Goal: Information Seeking & Learning: Learn about a topic

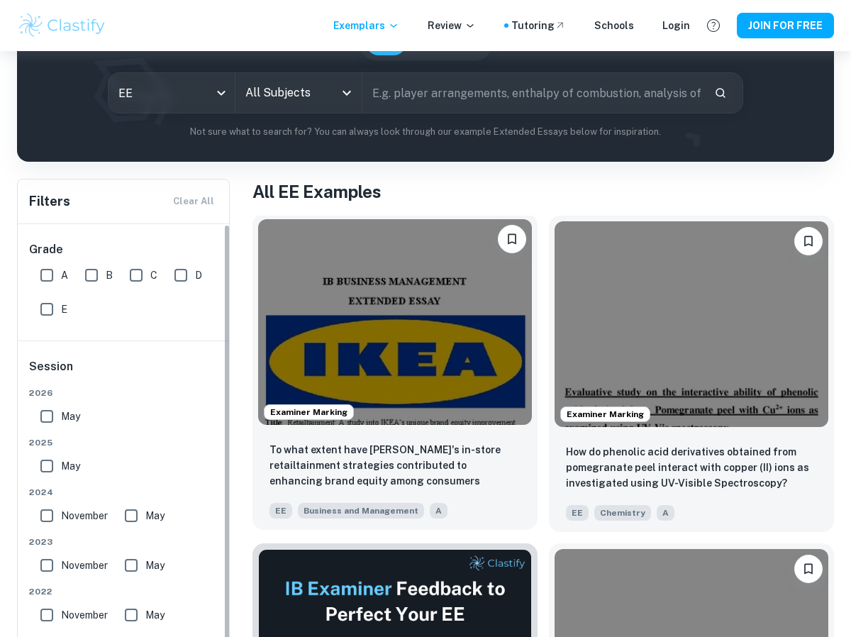
scroll to position [155, 0]
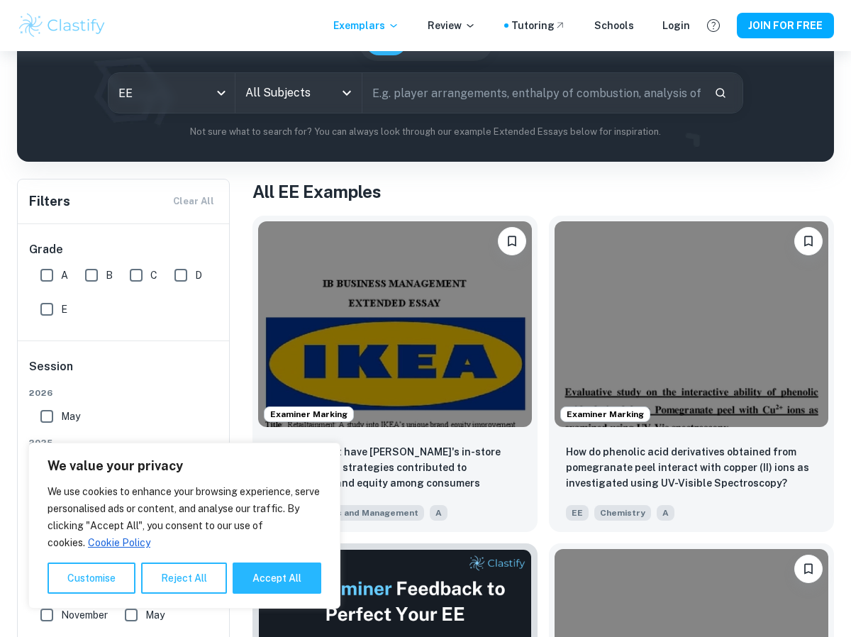
click at [352, 92] on icon "Open" at bounding box center [346, 92] width 17 height 17
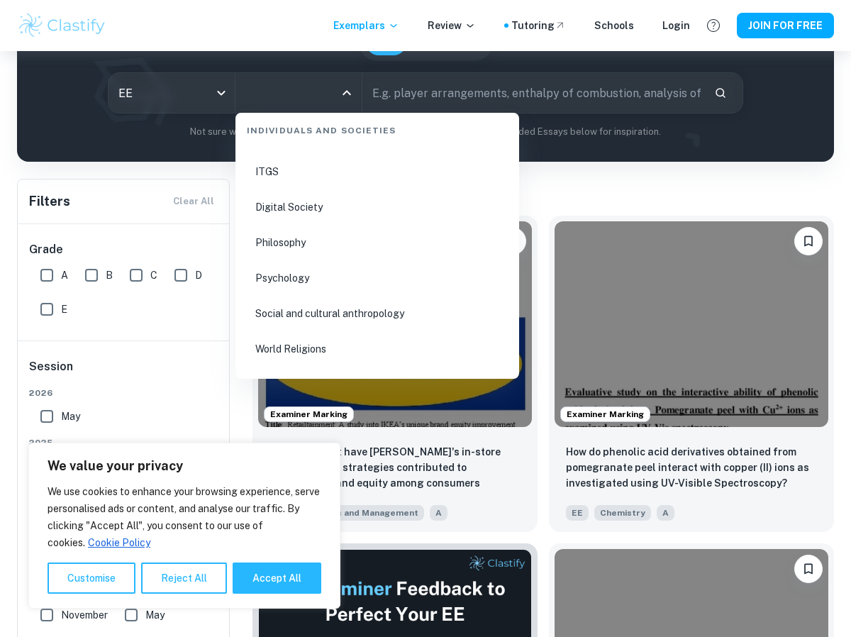
scroll to position [1861, 0]
click at [280, 276] on li "Psychology" at bounding box center [377, 273] width 272 height 33
type input "Psychology"
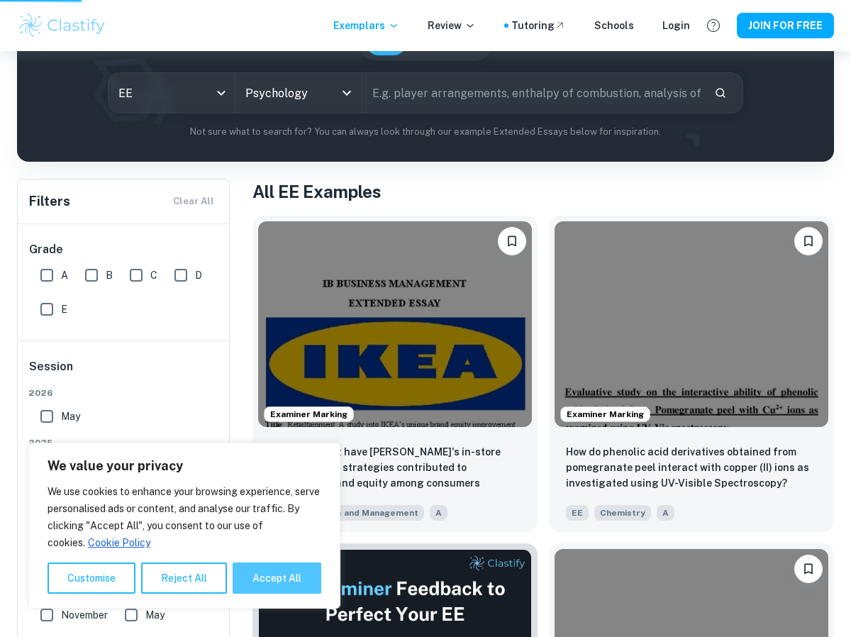
click at [292, 575] on button "Accept All" at bounding box center [277, 577] width 89 height 31
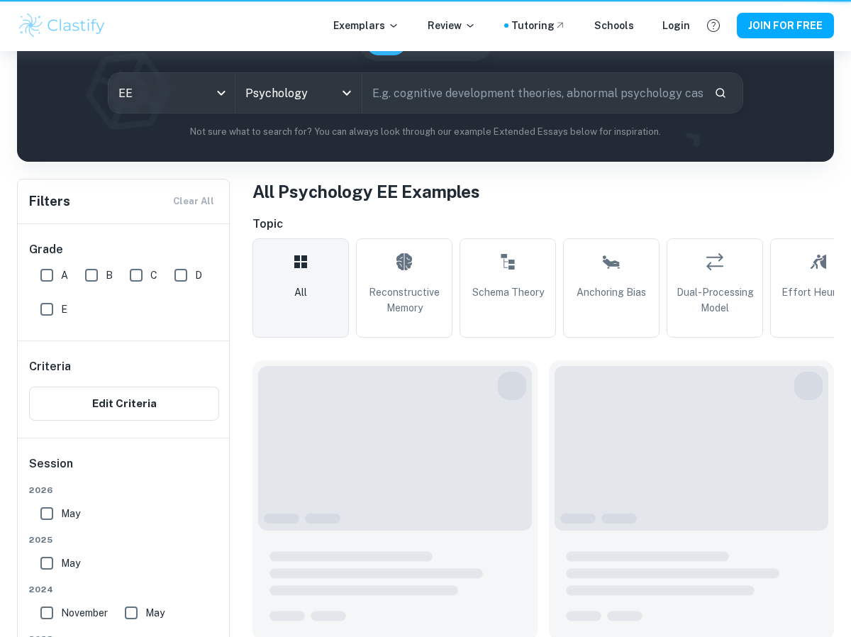
checkbox input "true"
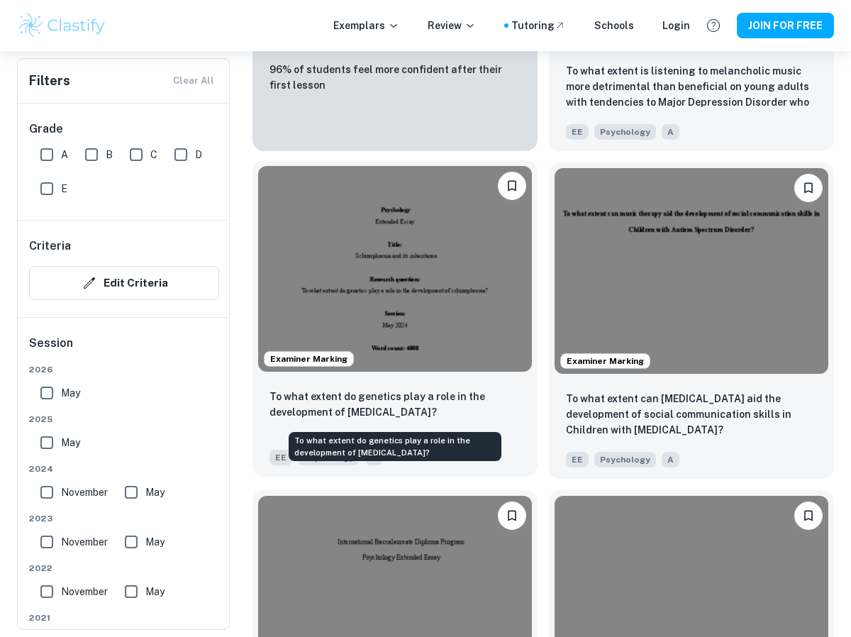
scroll to position [1664, 0]
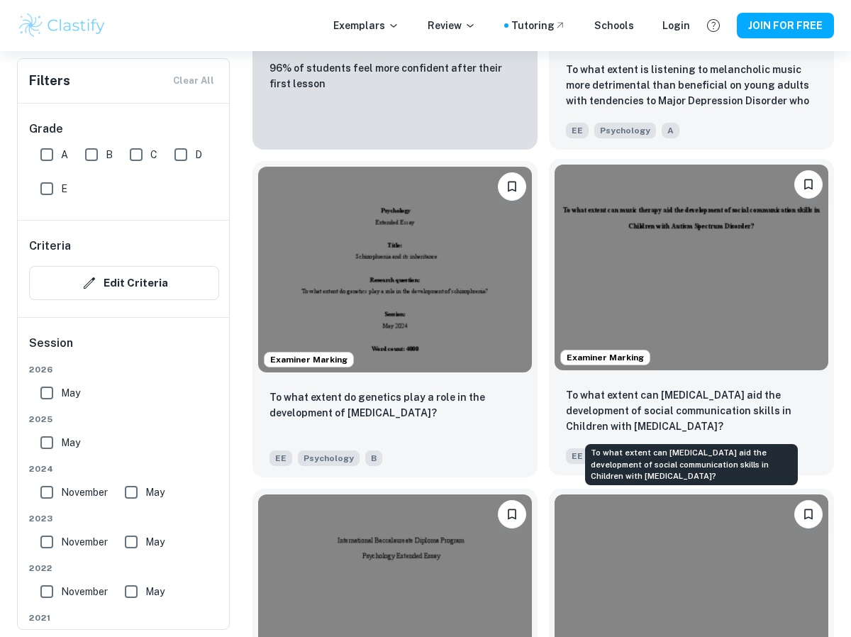
click at [660, 387] on p "To what extent can [MEDICAL_DATA] aid the development of social communication s…" at bounding box center [691, 410] width 251 height 47
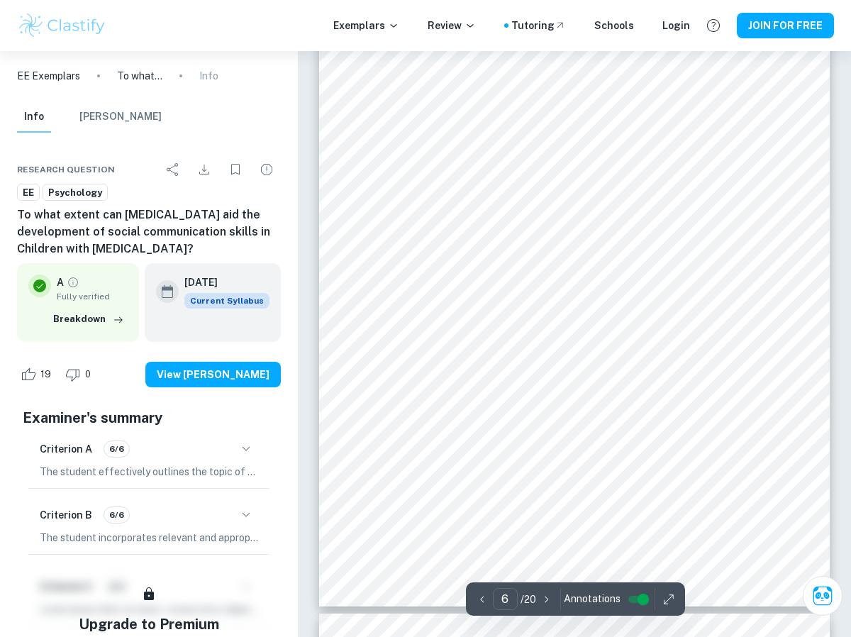
scroll to position [3991, 0]
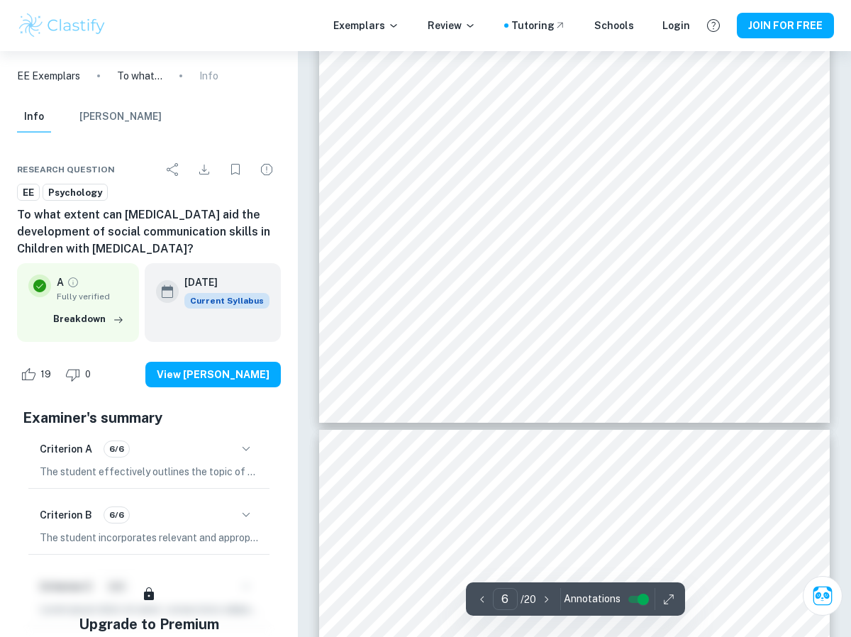
type input "7"
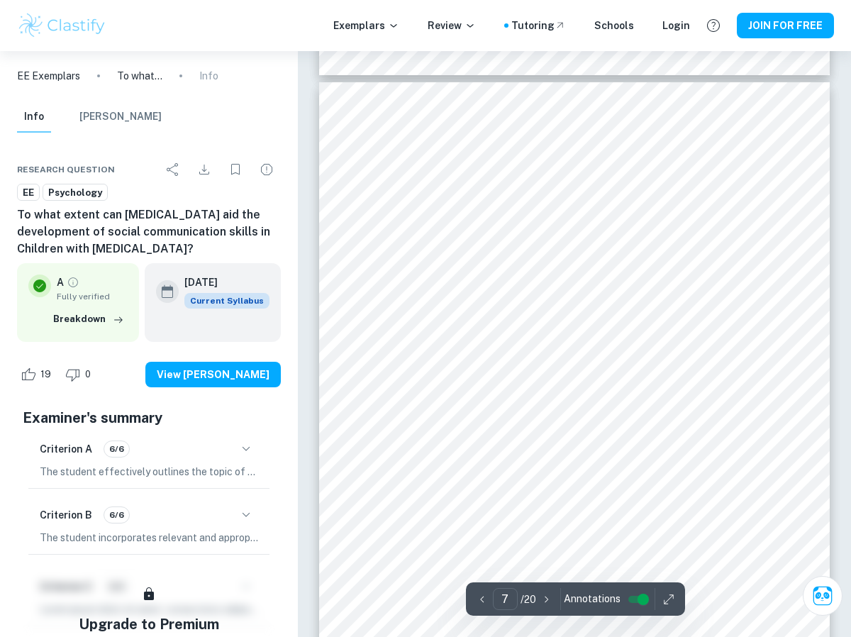
scroll to position [4522, 0]
